Goal: Task Accomplishment & Management: Manage account settings

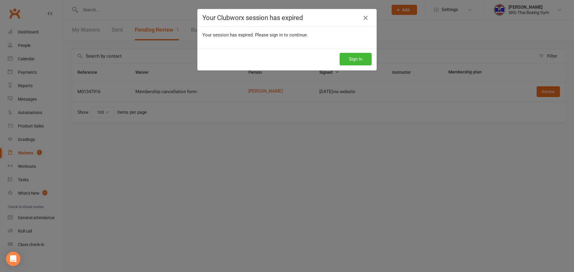
select select "100"
click at [354, 62] on button "Sign In" at bounding box center [355, 59] width 32 height 13
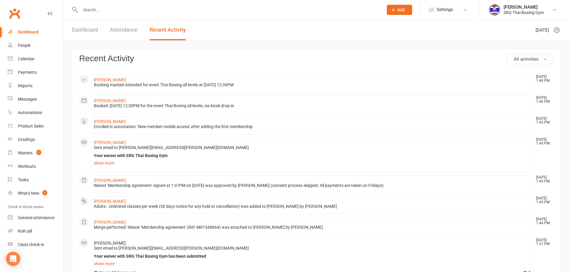
click at [94, 8] on input "text" at bounding box center [229, 10] width 301 height 8
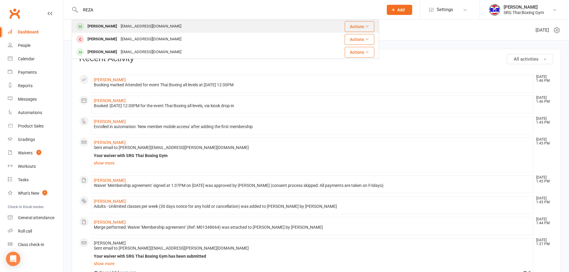
type input "REZA"
click at [100, 27] on div "Reza Tanjung" at bounding box center [102, 26] width 33 height 9
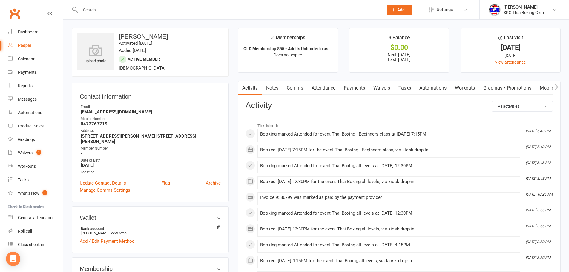
click at [90, 124] on strong "0472767719" at bounding box center [151, 123] width 140 height 5
drag, startPoint x: 108, startPoint y: 122, endPoint x: 81, endPoint y: 125, distance: 27.9
click at [81, 125] on strong "0472767719" at bounding box center [151, 123] width 140 height 5
copy strong "0472767719"
click at [199, 146] on div "Member Number" at bounding box center [151, 149] width 140 height 6
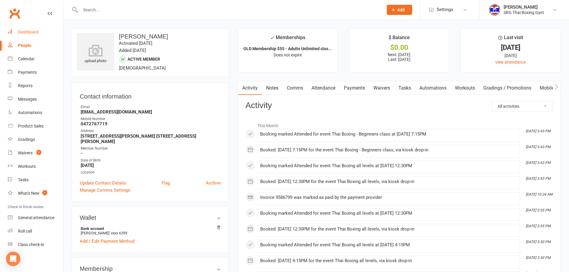
click at [22, 29] on link "Dashboard" at bounding box center [35, 31] width 55 height 13
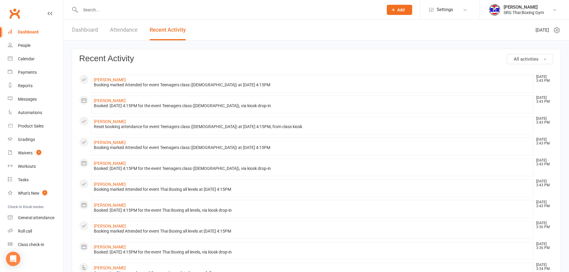
click at [128, 10] on input "text" at bounding box center [229, 10] width 301 height 8
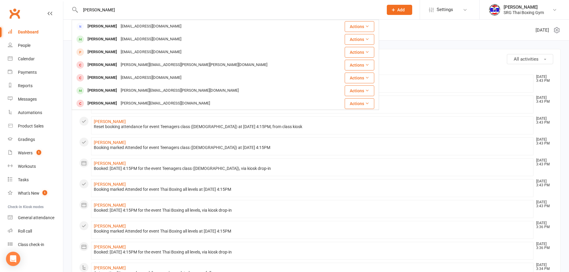
type input "andres"
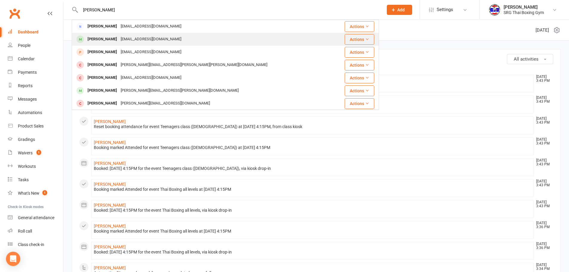
click at [105, 41] on div "Andres Mera" at bounding box center [102, 39] width 33 height 9
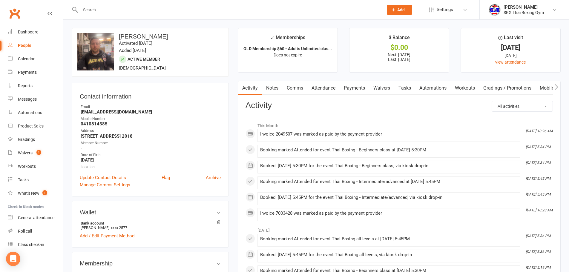
scroll to position [149, 0]
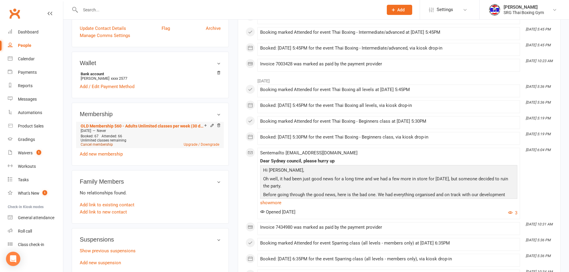
click at [91, 145] on link "Cancel membership" at bounding box center [97, 144] width 32 height 4
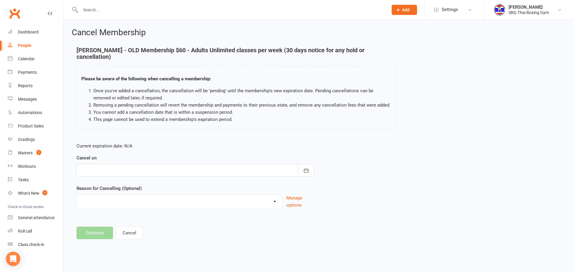
click at [108, 165] on div at bounding box center [194, 170] width 237 height 13
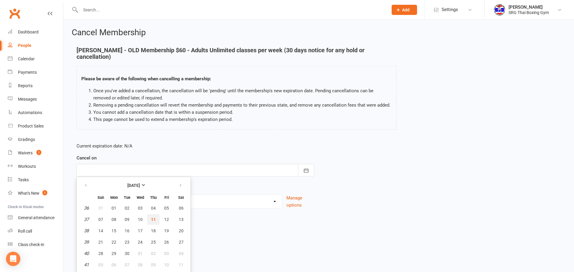
click at [154, 217] on span "11" at bounding box center [153, 219] width 5 height 5
type input "11 Sep 2025"
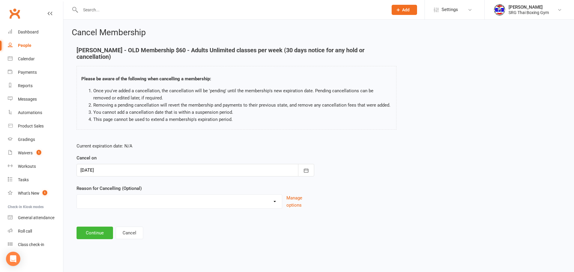
click at [122, 195] on select "Financial Holiday Injury Moving Other reason" at bounding box center [179, 201] width 205 height 12
select select "3"
click at [77, 195] on select "Financial Holiday Injury Moving Other reason" at bounding box center [179, 201] width 205 height 12
click at [97, 227] on button "Continue" at bounding box center [94, 233] width 36 height 13
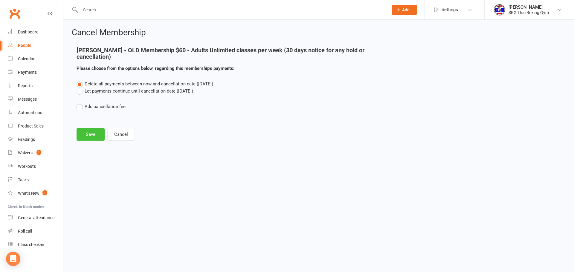
click at [88, 128] on button "Save" at bounding box center [90, 134] width 28 height 13
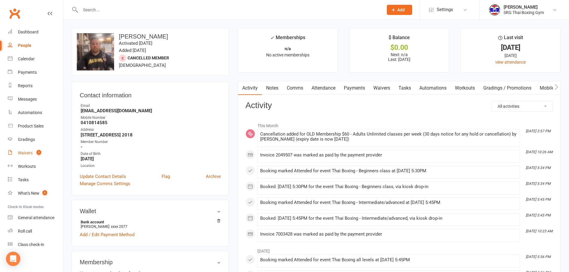
click at [25, 151] on div "Waivers" at bounding box center [25, 153] width 15 height 5
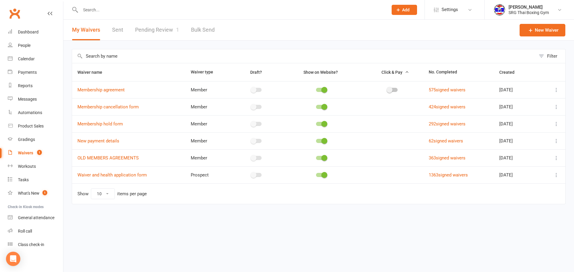
click at [165, 26] on link "Pending Review 1" at bounding box center [157, 30] width 44 height 21
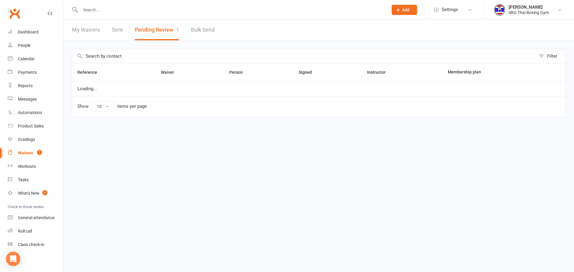
select select "100"
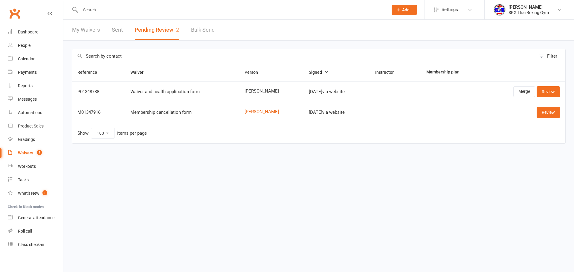
select select "100"
click at [547, 92] on link "Review" at bounding box center [547, 91] width 23 height 11
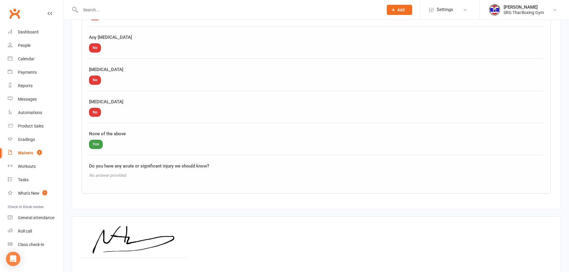
scroll to position [715, 0]
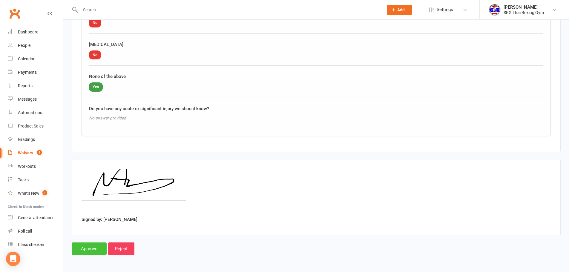
click at [92, 252] on input "Approve" at bounding box center [89, 249] width 35 height 13
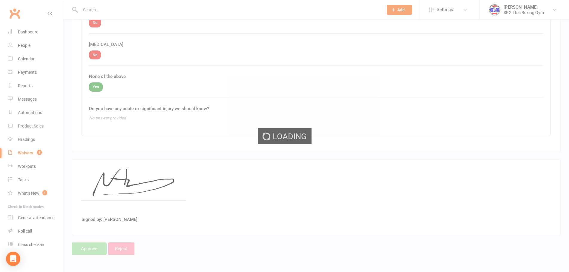
select select "100"
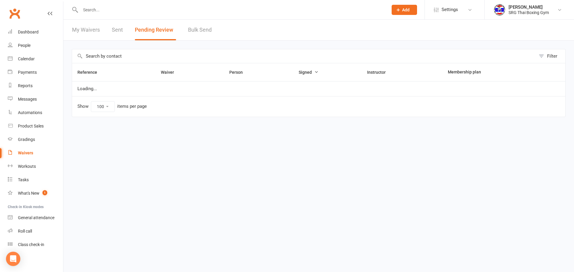
select select "100"
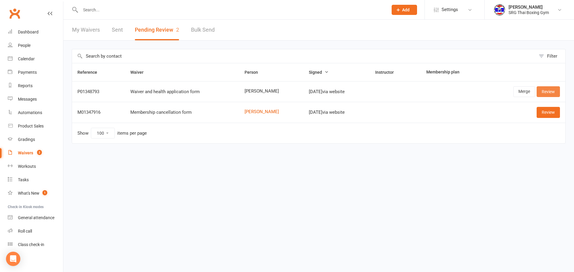
click at [545, 94] on link "Review" at bounding box center [547, 91] width 23 height 11
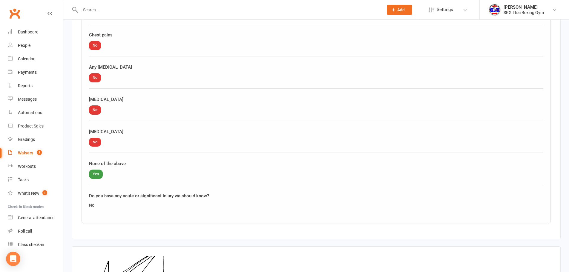
scroll to position [715, 0]
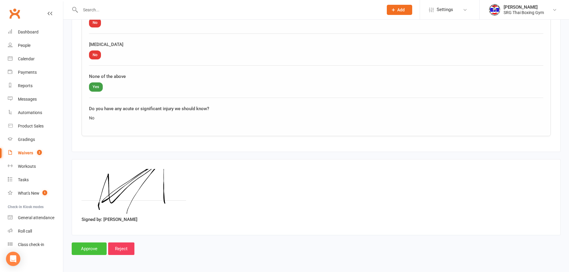
click at [85, 246] on input "Approve" at bounding box center [89, 249] width 35 height 13
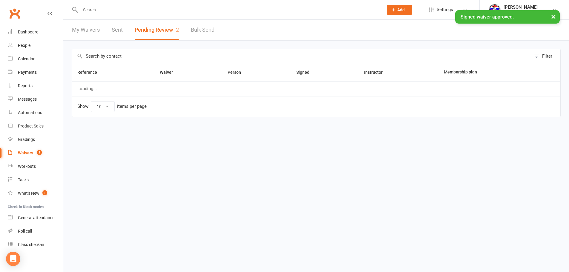
select select "100"
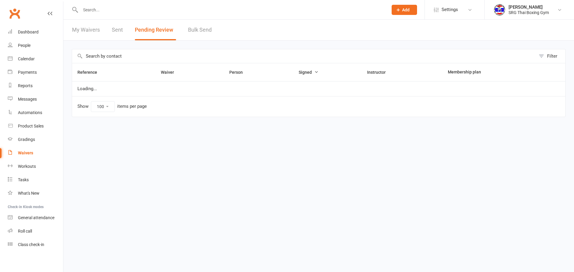
select select "100"
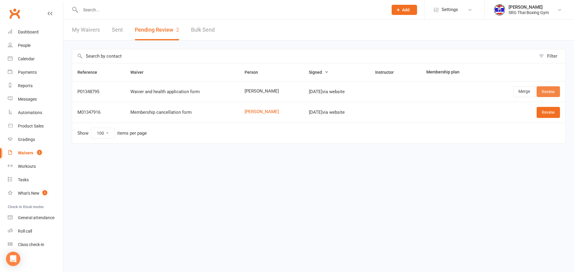
click at [550, 93] on link "Review" at bounding box center [547, 91] width 23 height 11
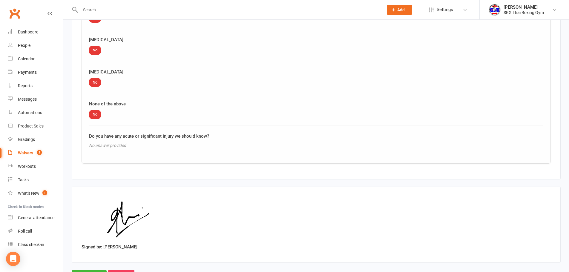
scroll to position [715, 0]
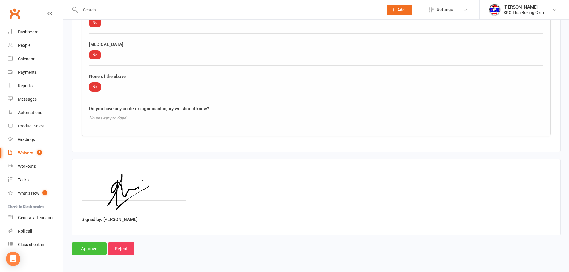
click at [85, 252] on input "Approve" at bounding box center [89, 249] width 35 height 13
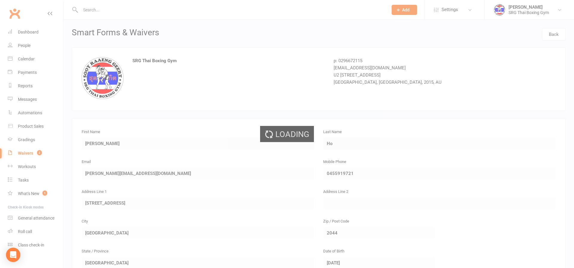
select select "100"
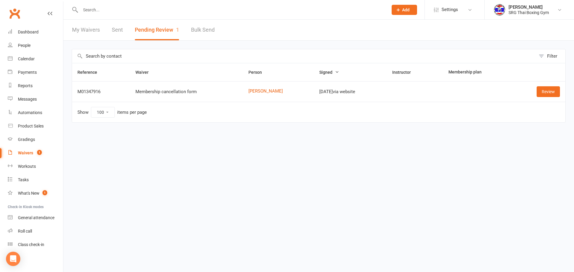
click at [302, 116] on td "Show 10 25 50 100 items per page" at bounding box center [318, 112] width 493 height 21
select select "100"
